Goal: Contribute content: Contribute content

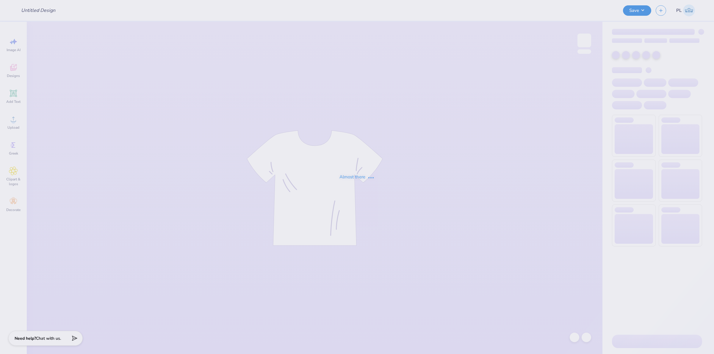
type input "SK - Tank + Shorts Drop"
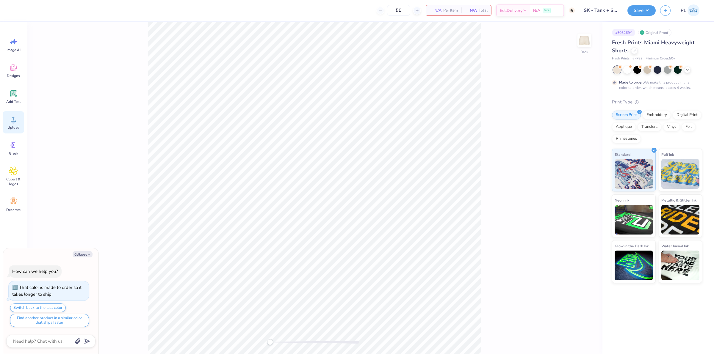
click at [17, 119] on icon at bounding box center [13, 119] width 9 height 9
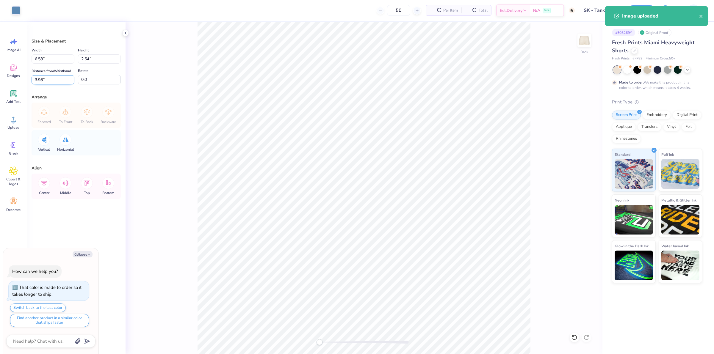
type textarea "x"
drag, startPoint x: 51, startPoint y: 57, endPoint x: 32, endPoint y: 57, distance: 19.0
click at [32, 57] on input "6.58" at bounding box center [53, 58] width 43 height 9
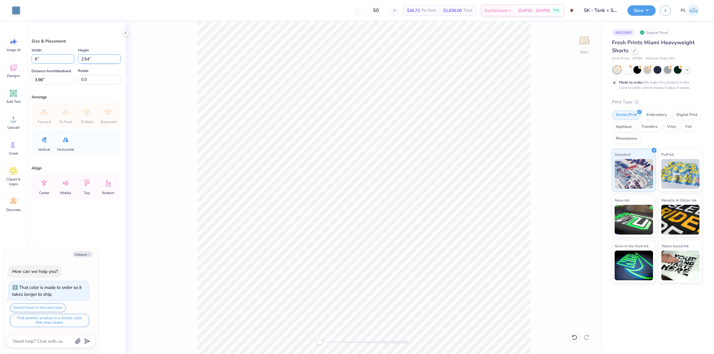
type input "6"
click at [95, 62] on input "2.54" at bounding box center [99, 58] width 43 height 9
type textarea "x"
type input "6.00"
type input "2.32"
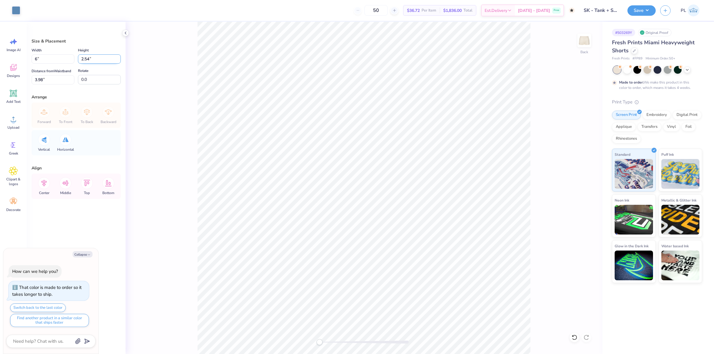
type input "4.09"
type textarea "x"
drag, startPoint x: 47, startPoint y: 81, endPoint x: 35, endPoint y: 80, distance: 12.0
click at [35, 80] on input "7.16" at bounding box center [53, 79] width 43 height 9
type input "7.5"
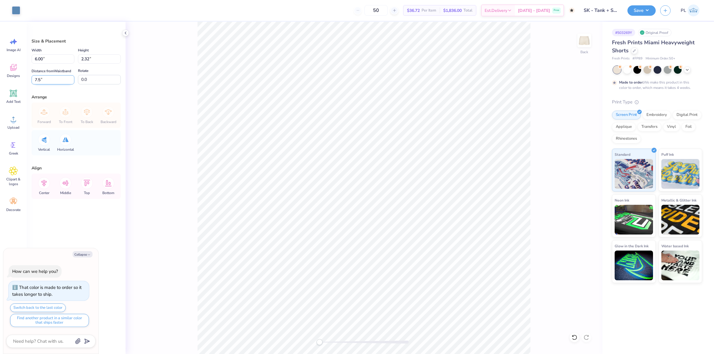
type textarea "x"
drag, startPoint x: 51, startPoint y: 60, endPoint x: 28, endPoint y: 61, distance: 22.6
click at [28, 61] on div "Size & Placement Width 6.00 6.00 " Height 2.32 2.32 " Distance from Waistband 7…" at bounding box center [76, 188] width 99 height 332
type input "5"
type textarea "x"
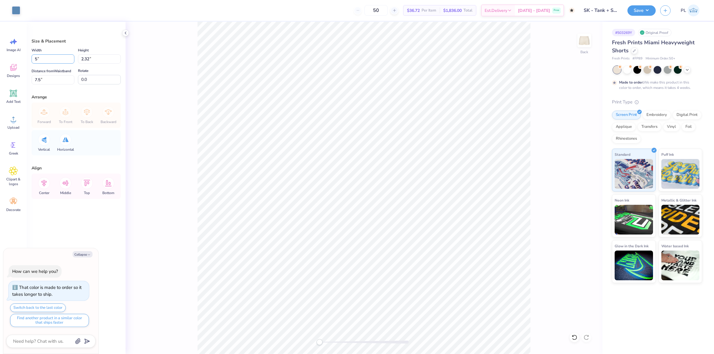
type input "5.00"
type input "1.93"
type input "7.69"
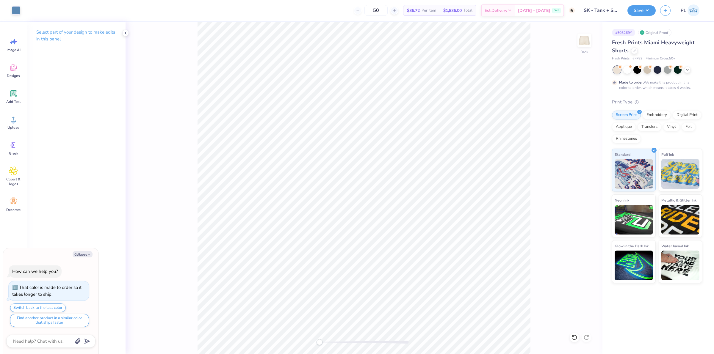
type textarea "x"
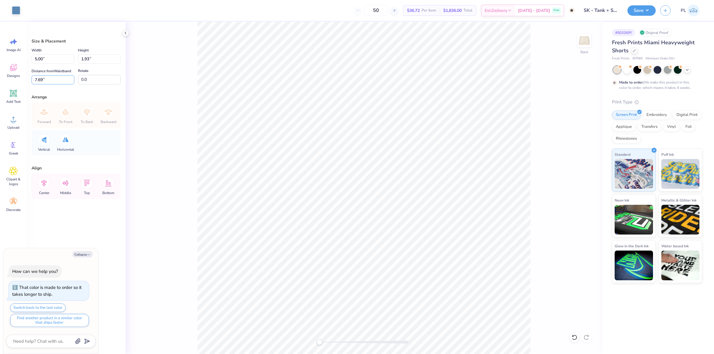
drag, startPoint x: 54, startPoint y: 79, endPoint x: 29, endPoint y: 84, distance: 25.1
click at [29, 84] on div "Size & Placement Width 5.00 5.00 " Height 1.93 1.93 " Distance from Waistband 7…" at bounding box center [76, 188] width 99 height 332
type input "7.5"
click at [637, 8] on button "Save" at bounding box center [641, 9] width 28 height 10
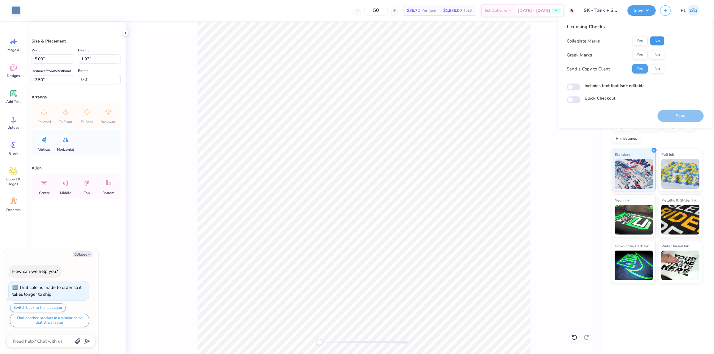
click at [651, 42] on button "No" at bounding box center [657, 41] width 14 height 10
click at [643, 54] on button "Yes" at bounding box center [639, 55] width 15 height 10
type textarea "x"
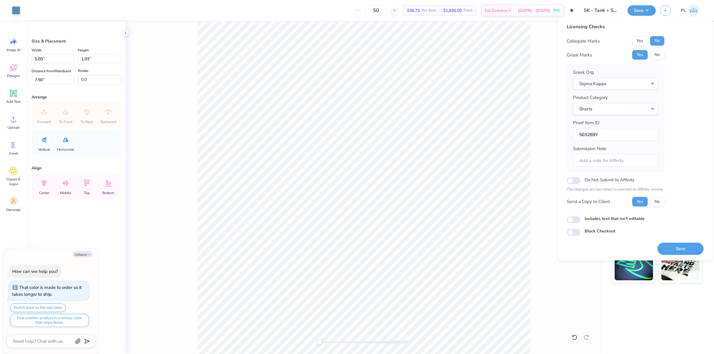
click at [626, 219] on label "Includes text that isn't editable" at bounding box center [614, 218] width 60 height 6
click at [580, 219] on input "Includes text that isn't editable" at bounding box center [574, 219] width 14 height 7
checkbox input "true"
type textarea "x"
click at [635, 220] on label "Includes text that isn't editable" at bounding box center [614, 218] width 60 height 6
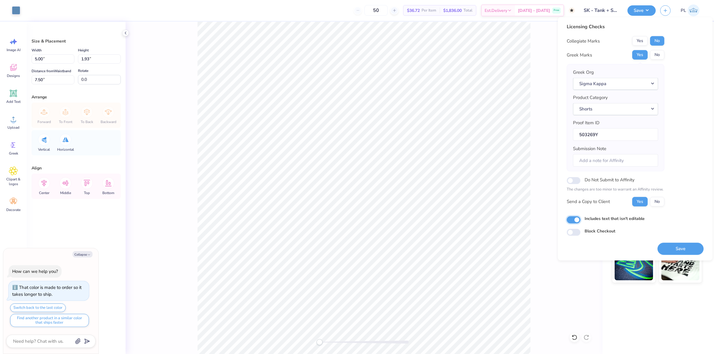
click at [580, 220] on input "Includes text that isn't editable" at bounding box center [574, 219] width 14 height 7
checkbox input "false"
click at [676, 253] on button "Save" at bounding box center [680, 249] width 46 height 12
type textarea "x"
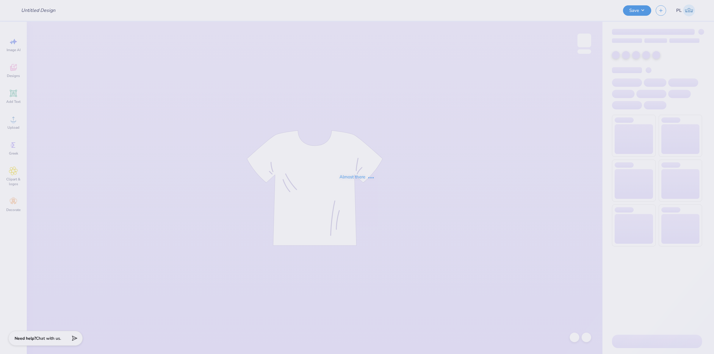
type input "Phi Sig Hoco 2025"
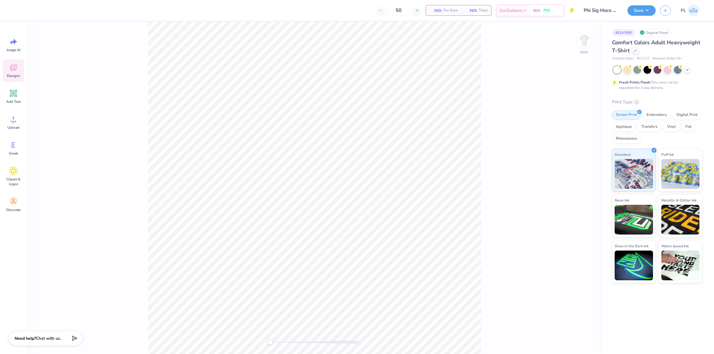
click at [14, 67] on icon at bounding box center [13, 67] width 9 height 9
click at [69, 33] on input "text" at bounding box center [79, 33] width 76 height 6
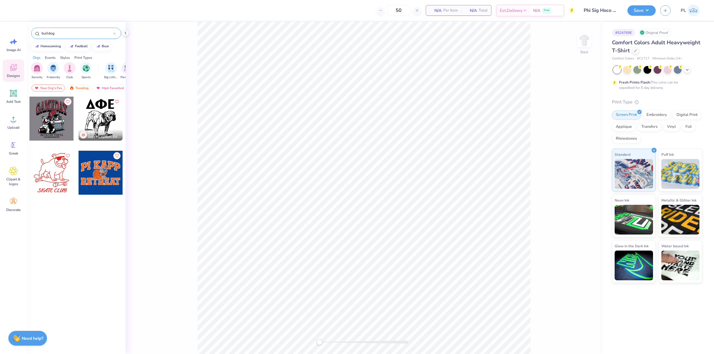
type input "bulldog"
click at [45, 117] on div at bounding box center [51, 119] width 44 height 44
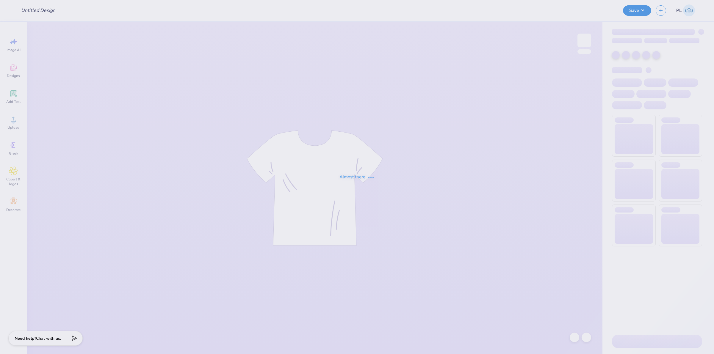
type input "Phi Sig Hoco 2025"
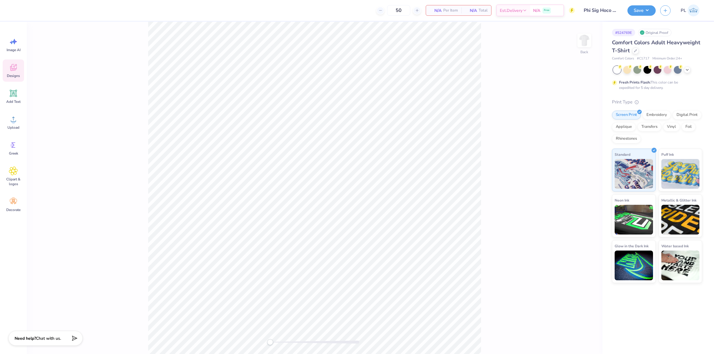
click at [11, 73] on span "Designs" at bounding box center [13, 75] width 13 height 5
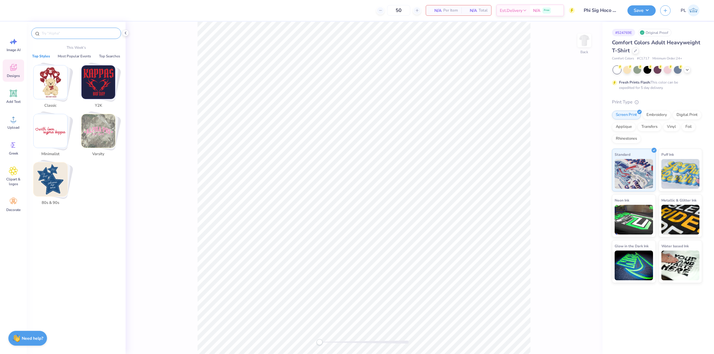
click at [57, 35] on input "text" at bounding box center [79, 33] width 76 height 6
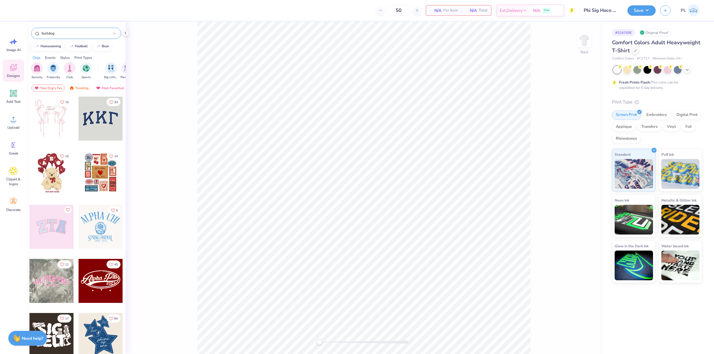
type input "bulldog"
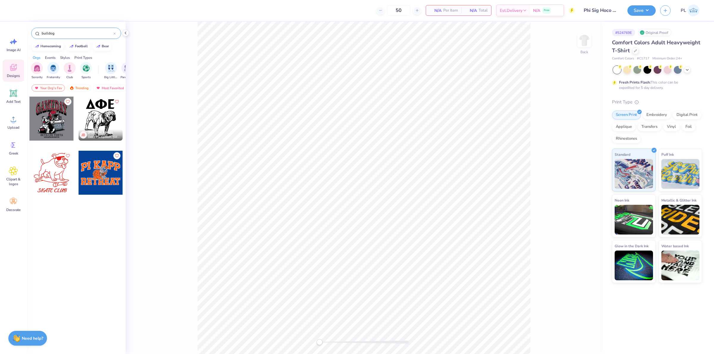
click at [58, 129] on div at bounding box center [51, 119] width 44 height 44
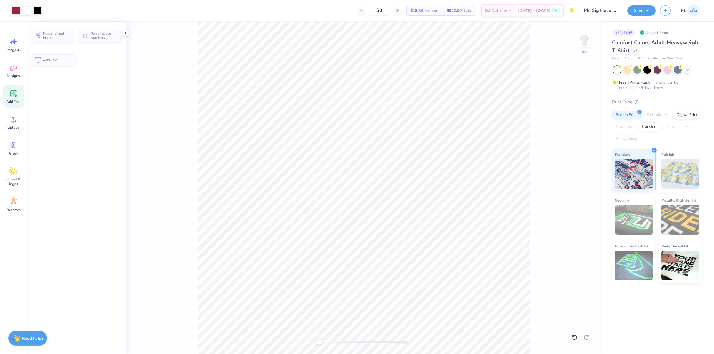
scroll to position [6, 1]
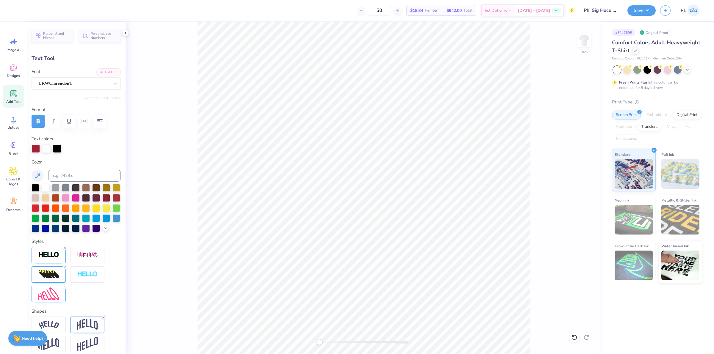
type textarea "HOMECOMING"
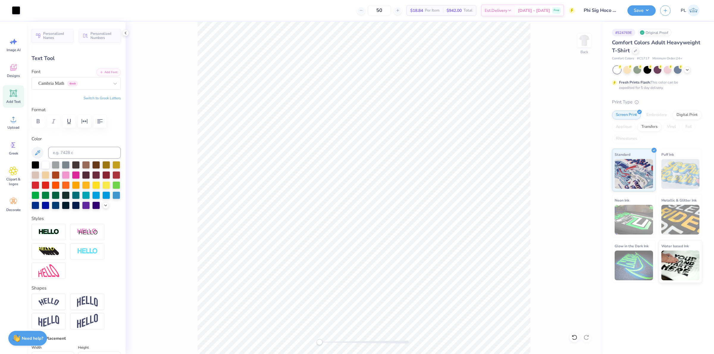
type input "7.75"
type input "0.71"
type input "14.90"
type textarea "B"
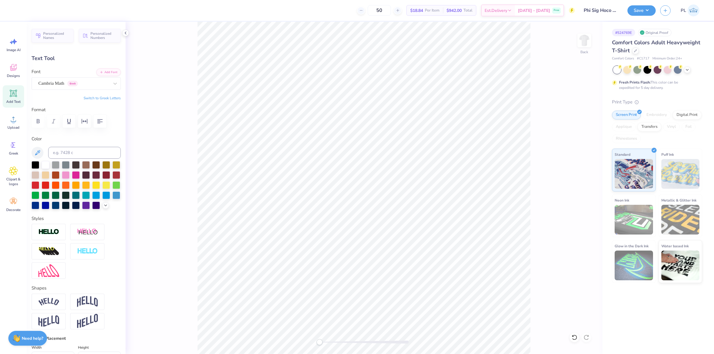
type textarea "PHI SIG X DELTA ZETA"
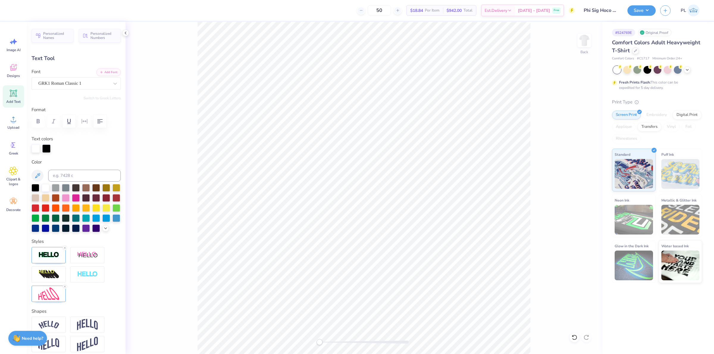
type input "1.42"
type input "0.63"
type input "13.15"
type input "-4.2"
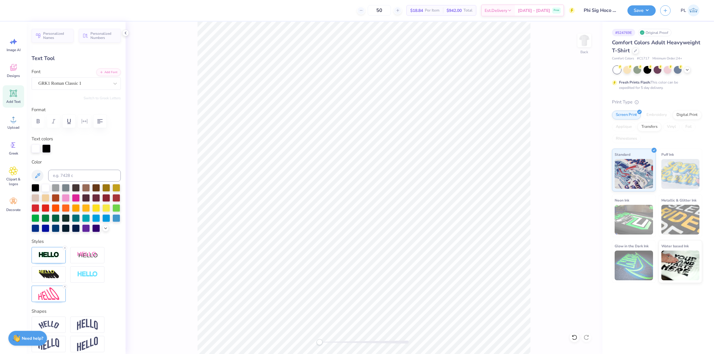
type textarea "FSK"
type input "2.34"
type input "1.04"
type input "11.65"
type input "0.0"
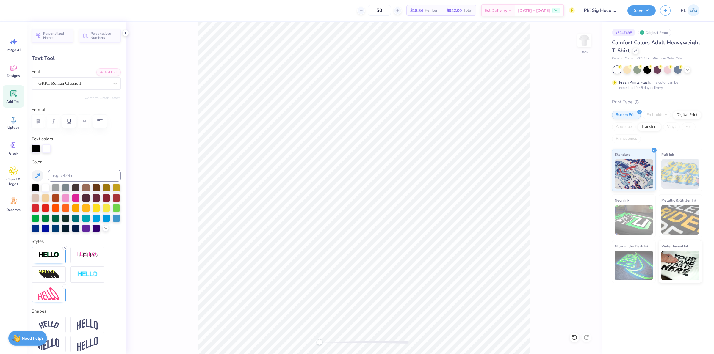
type textarea "DZ"
type input "1.07"
type input "11.63"
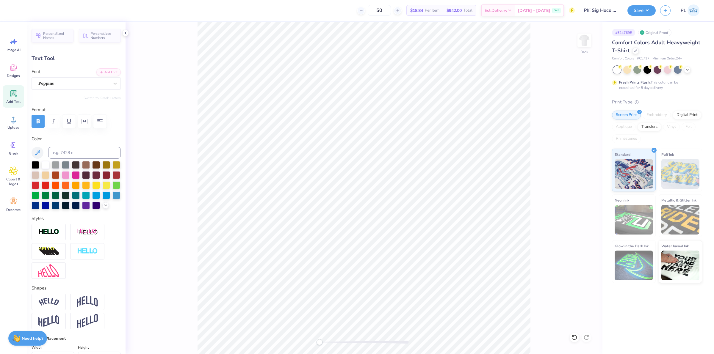
type input "5.31"
type input "0.31"
type input "15.84"
type textarea "BLOOMINGTON INDIANA"
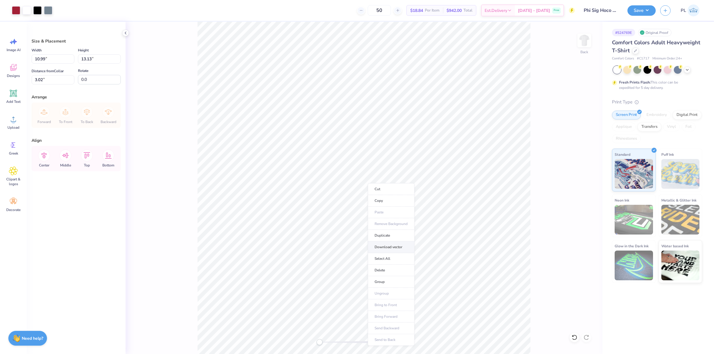
click at [395, 248] on li "Download vector" at bounding box center [391, 247] width 47 height 12
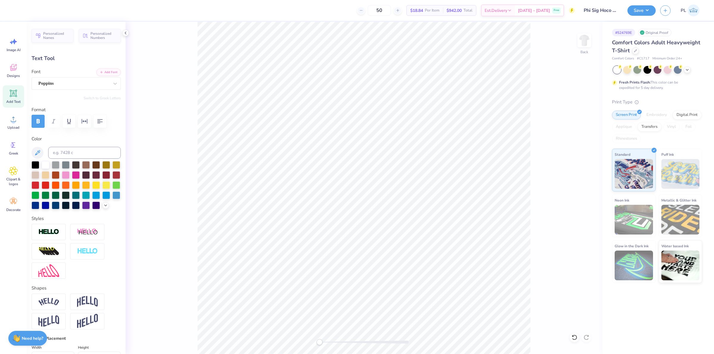
scroll to position [6, 3]
type textarea "BLOOMINGTON, INDIANA"
type input "10.14"
type input "0.71"
type input "14.90"
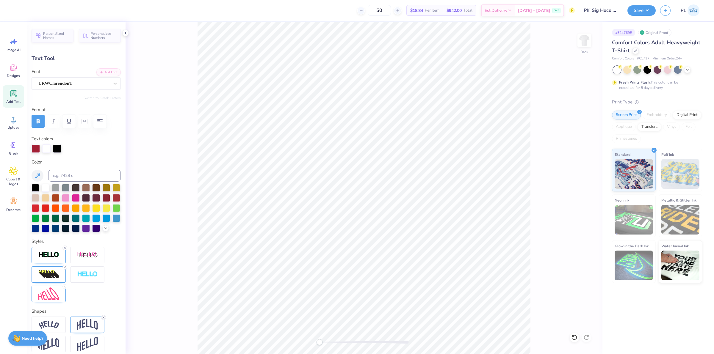
type input "10.99"
type input "5.52"
type input "3.02"
click at [124, 33] on icon at bounding box center [125, 33] width 5 height 5
type input "2.34"
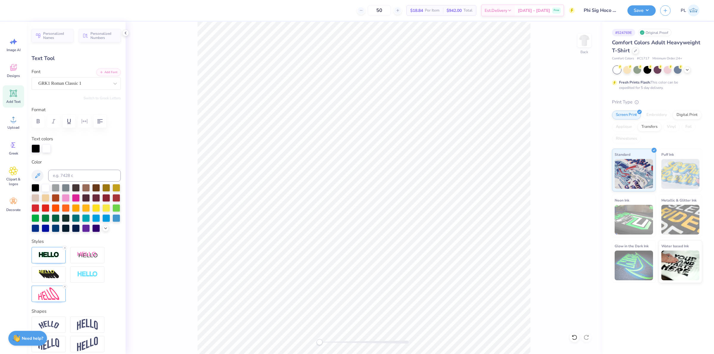
type input "1.07"
type input "11.63"
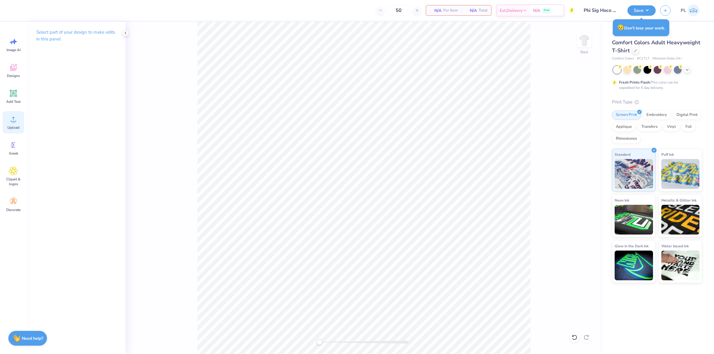
click at [15, 121] on icon at bounding box center [13, 119] width 5 height 5
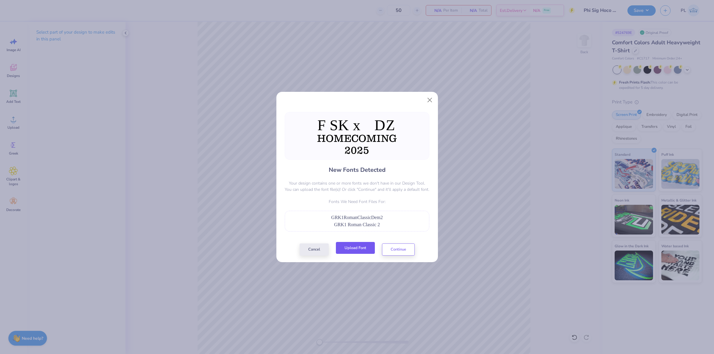
click at [354, 247] on button "Upload Font" at bounding box center [355, 248] width 39 height 12
click at [369, 246] on button "Upload Font" at bounding box center [355, 248] width 39 height 12
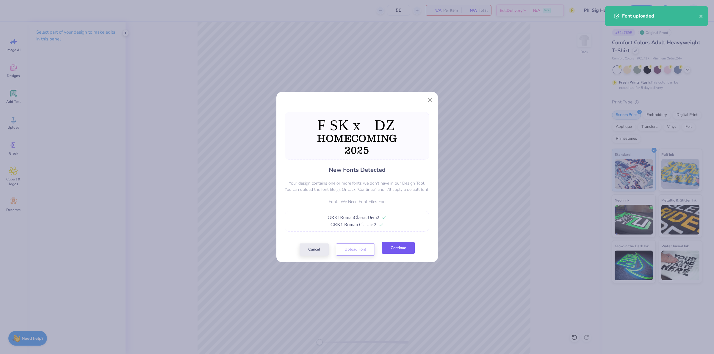
click at [400, 253] on button "Continue" at bounding box center [398, 248] width 33 height 12
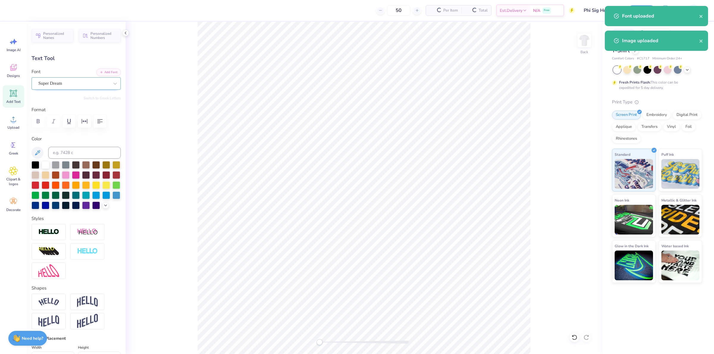
click at [64, 82] on div "Super Dream" at bounding box center [74, 83] width 72 height 9
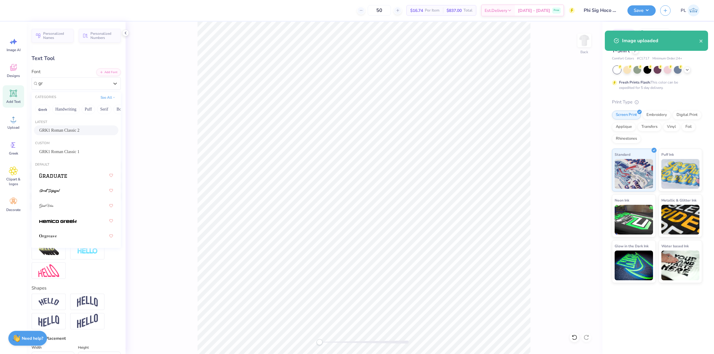
click at [64, 126] on div "GRK1 Roman Classic 2" at bounding box center [76, 130] width 84 height 10
type input "gr"
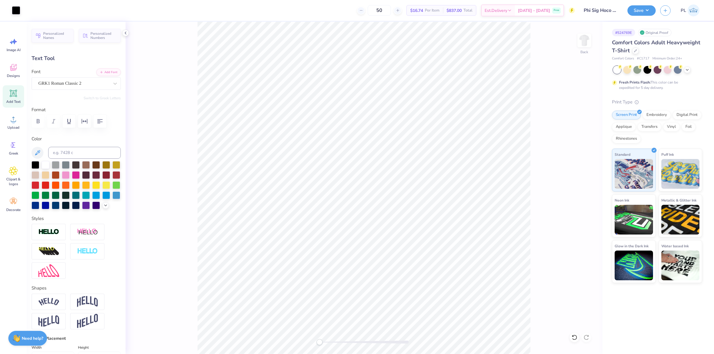
type input "9.82"
type input "1.41"
type input "10.42"
type input "9.92"
type input "1.43"
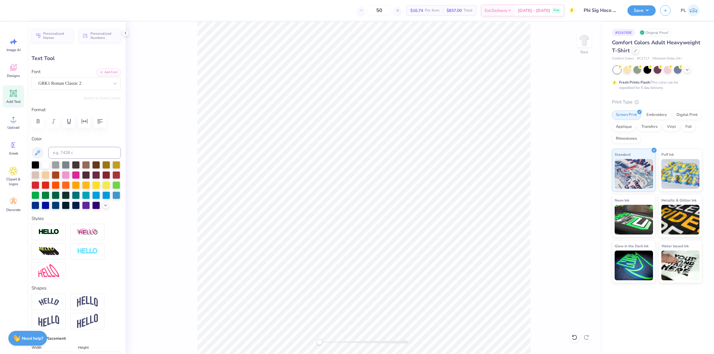
type input "10.41"
type input "10.04"
type input "1.45"
type input "10.39"
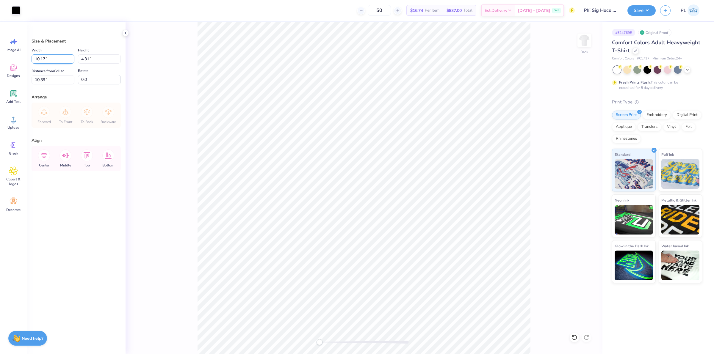
drag, startPoint x: 51, startPoint y: 59, endPoint x: 35, endPoint y: 57, distance: 16.5
click at [35, 57] on input "10.17" at bounding box center [53, 58] width 43 height 9
type input "4.00"
type input "1.70"
drag, startPoint x: 55, startPoint y: 80, endPoint x: 34, endPoint y: 78, distance: 21.9
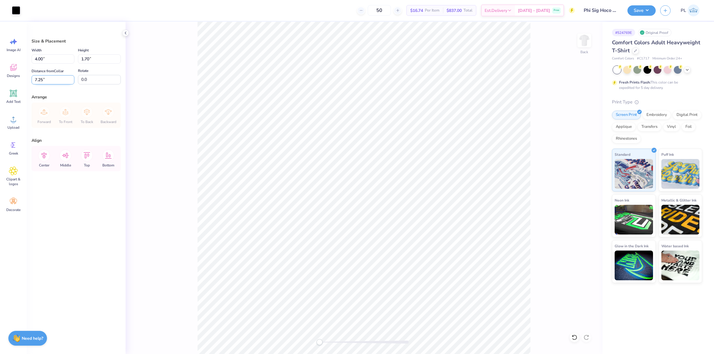
click at [34, 78] on input "7.25" at bounding box center [53, 79] width 43 height 9
type input "3.00"
click at [589, 41] on img at bounding box center [584, 41] width 24 height 24
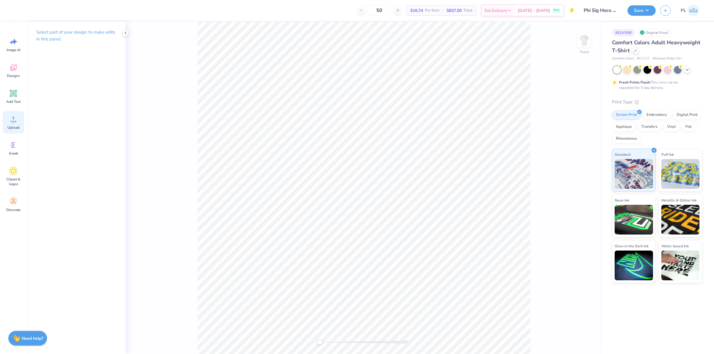
click at [18, 120] on div "Upload" at bounding box center [13, 122] width 21 height 22
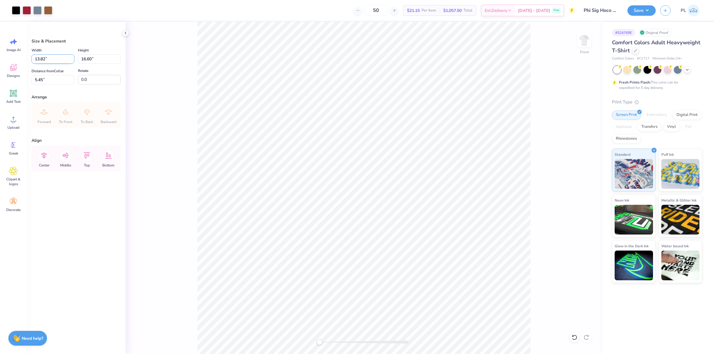
drag, startPoint x: 41, startPoint y: 58, endPoint x: 34, endPoint y: 56, distance: 7.6
click at [34, 56] on input "13.82" at bounding box center [53, 58] width 43 height 9
type input "12.00"
type input "14.42"
drag, startPoint x: 48, startPoint y: 82, endPoint x: 32, endPoint y: 80, distance: 15.8
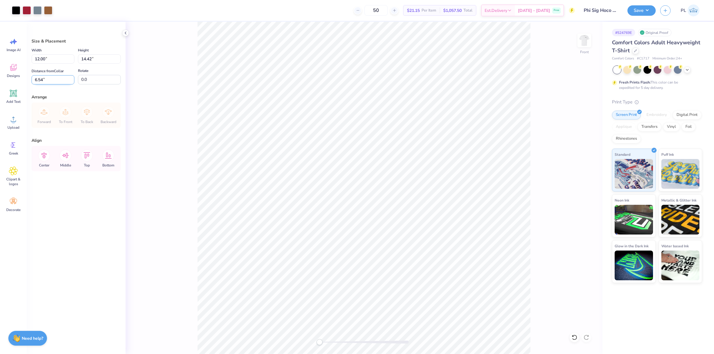
click at [32, 80] on input "6.54" at bounding box center [53, 79] width 43 height 9
click at [54, 59] on input "12.00" at bounding box center [53, 58] width 43 height 9
type input "3.00"
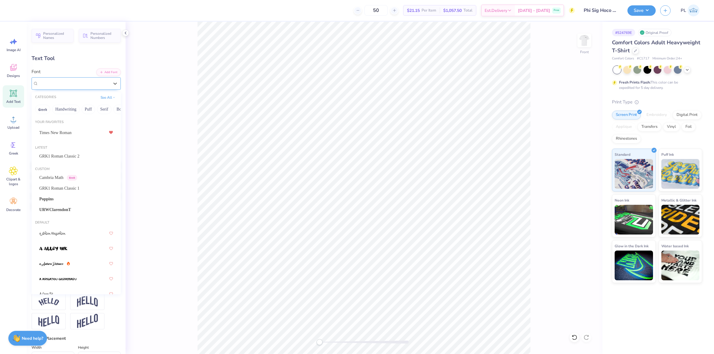
click at [72, 87] on div at bounding box center [73, 83] width 71 height 8
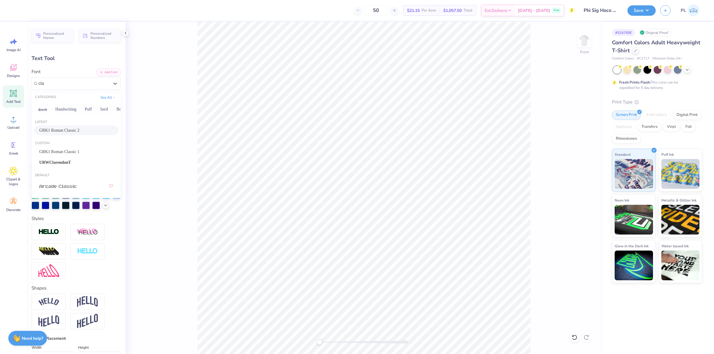
type input "cla"
click at [79, 130] on div "Cambria Math Greek" at bounding box center [76, 130] width 74 height 6
type input "cam"
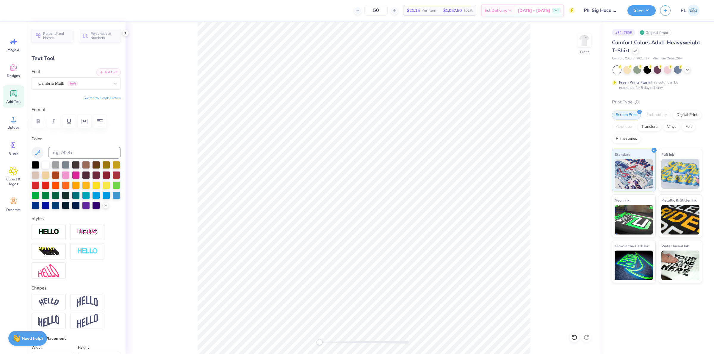
type input "5.18"
type input "0.43"
type input "16.99"
click at [81, 79] on div at bounding box center [73, 83] width 71 height 8
click at [63, 132] on div "Poppins" at bounding box center [76, 130] width 74 height 6
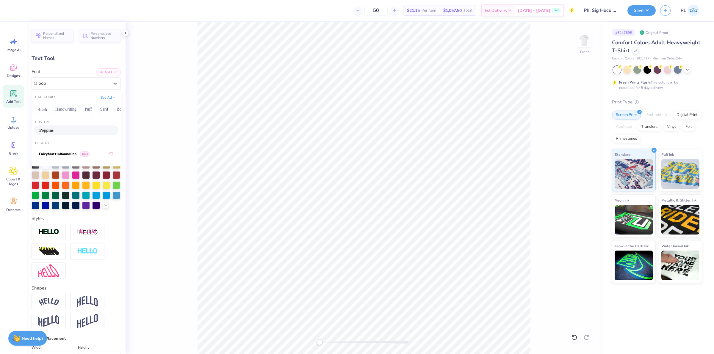
type input "pop"
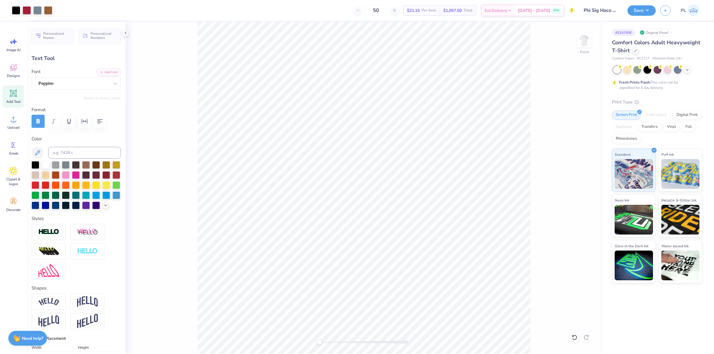
type input "5.77"
type input "0.40"
type input "17.01"
type input "11.12"
type input "0.78"
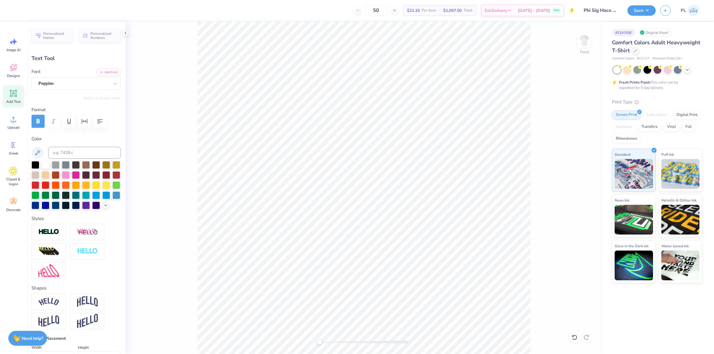
type input "16.03"
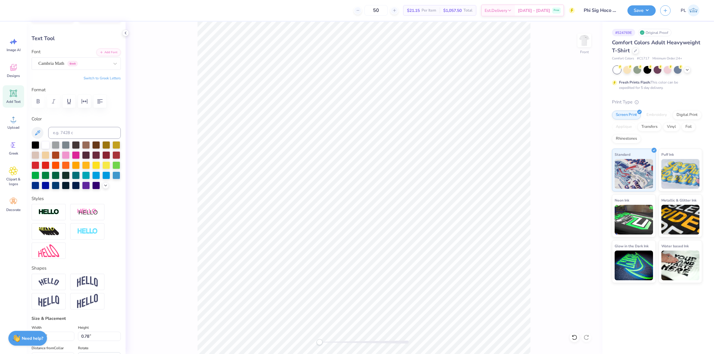
scroll to position [0, 0]
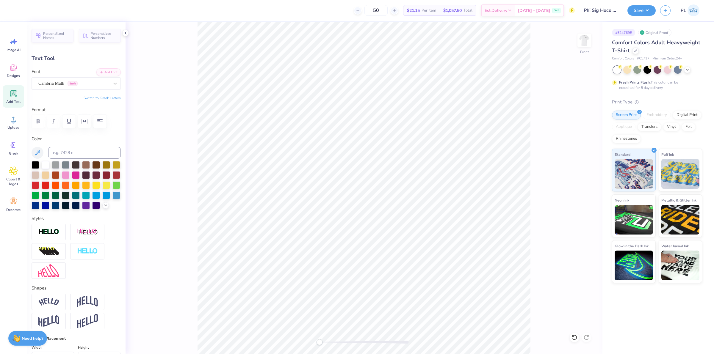
type input "5.77"
type input "0.40"
type input "17.01"
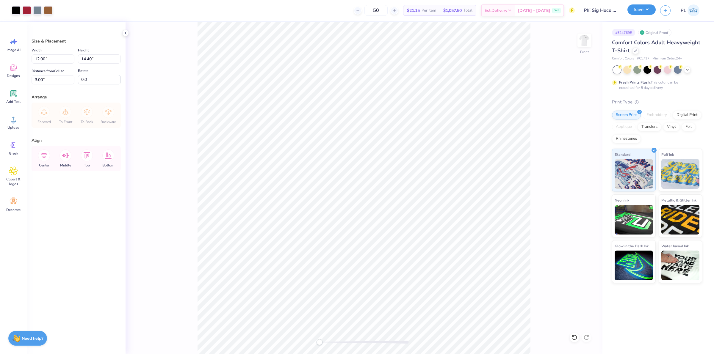
click at [634, 10] on button "Save" at bounding box center [641, 9] width 28 height 10
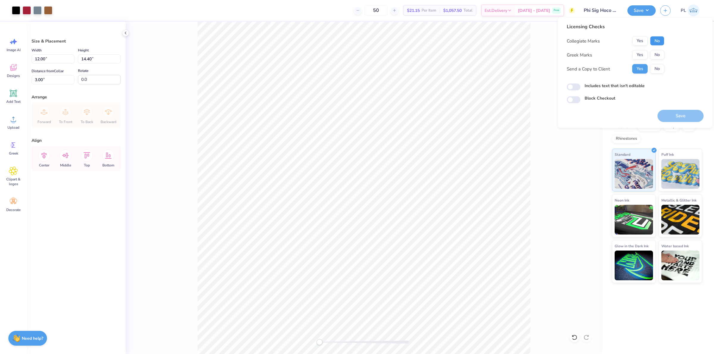
click at [657, 40] on button "No" at bounding box center [657, 41] width 14 height 10
click at [641, 55] on button "Yes" at bounding box center [639, 55] width 15 height 10
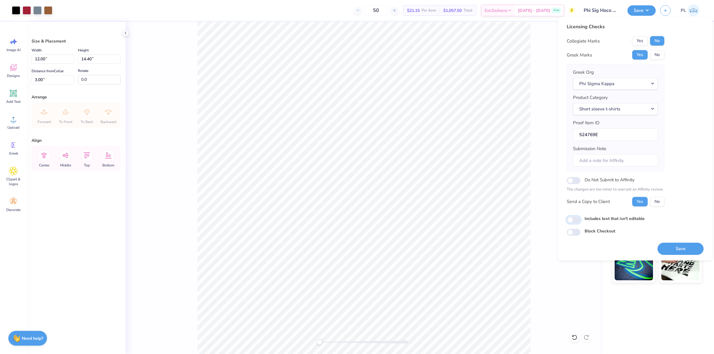
click at [574, 221] on input "Includes text that isn't editable" at bounding box center [574, 219] width 14 height 7
checkbox input "true"
click at [674, 249] on button "Save" at bounding box center [680, 249] width 46 height 12
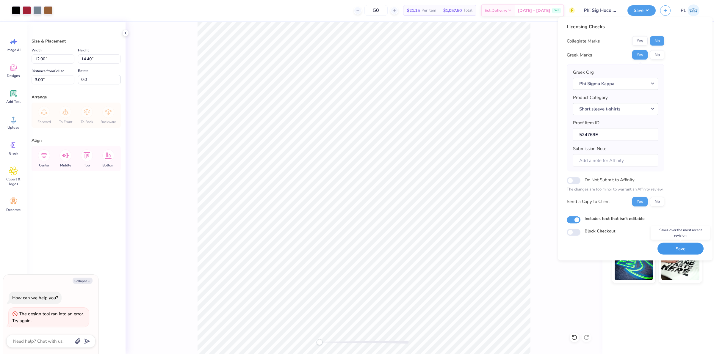
click at [677, 248] on button "Save" at bounding box center [680, 249] width 46 height 12
type textarea "x"
